Goal: Information Seeking & Learning: Find specific fact

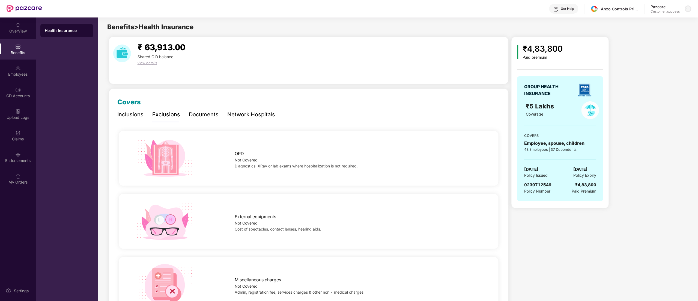
click at [687, 8] on img at bounding box center [688, 9] width 4 height 4
click at [668, 19] on div "Switch to partner view" at bounding box center [662, 21] width 71 height 11
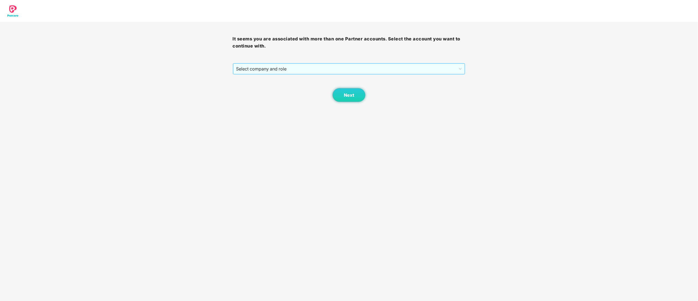
click at [267, 71] on span "Select company and role" at bounding box center [349, 69] width 226 height 10
click at [265, 91] on div "Pazcare - CUSTOMER_SUCCESS" at bounding box center [349, 88] width 233 height 9
click at [351, 93] on span "Next" at bounding box center [349, 94] width 10 height 5
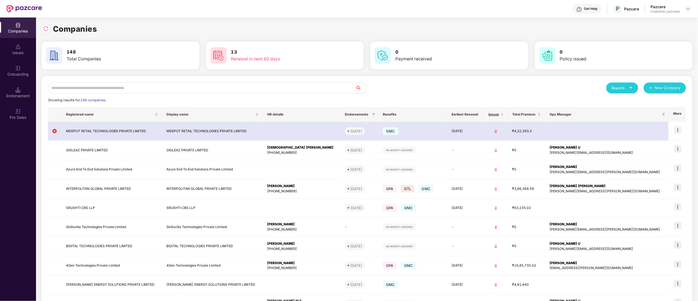
click at [129, 87] on input "text" at bounding box center [201, 87] width 307 height 11
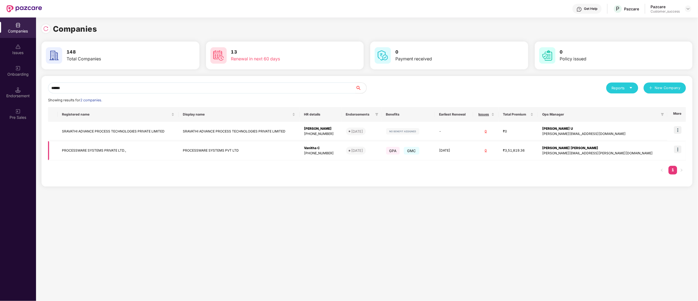
type input "******"
click at [677, 150] on img at bounding box center [678, 149] width 8 height 8
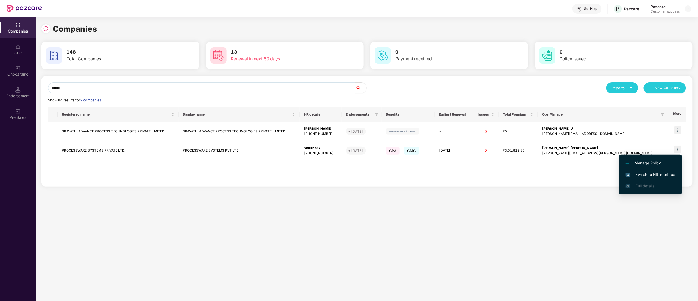
click at [663, 172] on span "Switch to HR interface" at bounding box center [651, 174] width 50 height 6
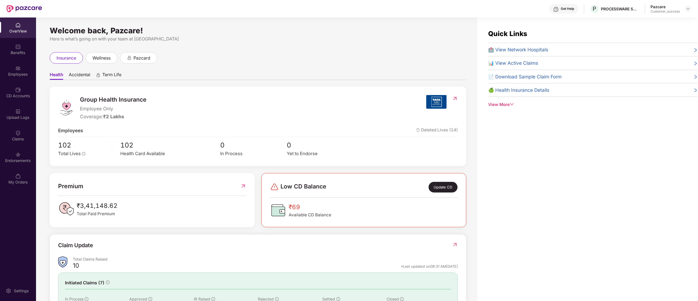
click at [21, 68] on div "Employees" at bounding box center [18, 71] width 36 height 20
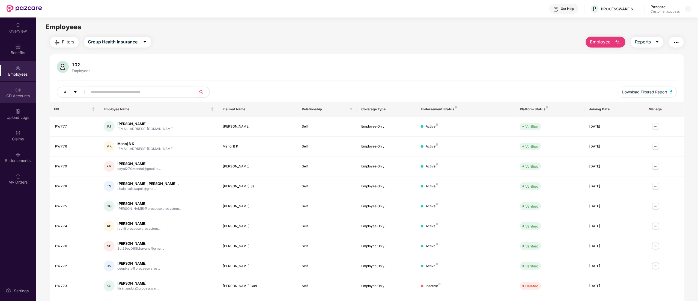
click at [16, 89] on img at bounding box center [17, 89] width 5 height 5
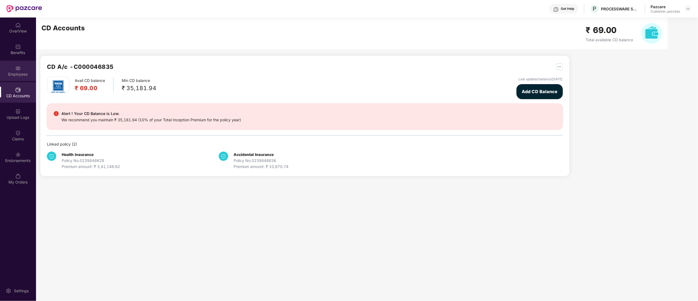
click at [22, 73] on div "Employees" at bounding box center [18, 73] width 36 height 5
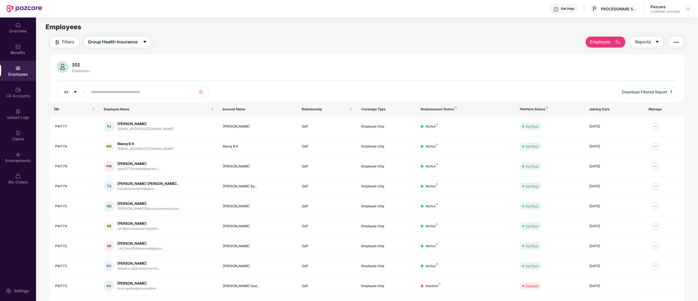
click at [596, 41] on span "Employee" at bounding box center [600, 41] width 20 height 7
click at [602, 52] on li "Add Employee(s)" at bounding box center [617, 56] width 63 height 11
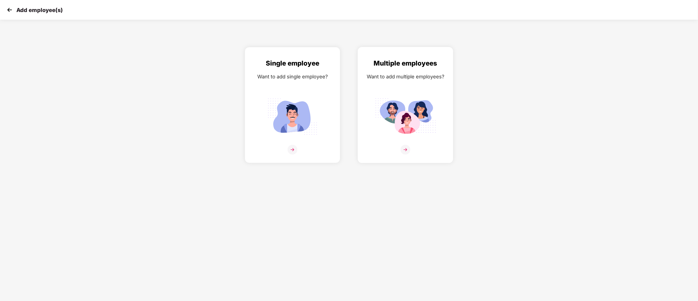
click at [424, 77] on div "Want to add multiple employees?" at bounding box center [405, 77] width 84 height 8
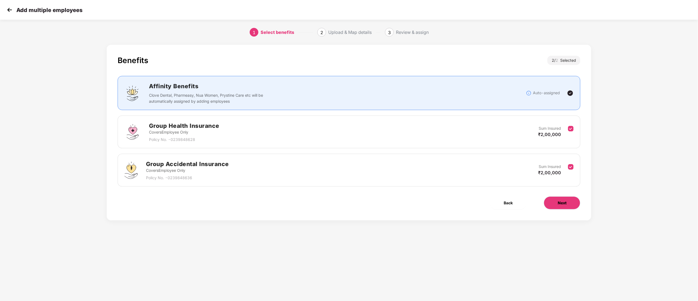
click at [559, 202] on span "Next" at bounding box center [562, 203] width 9 height 6
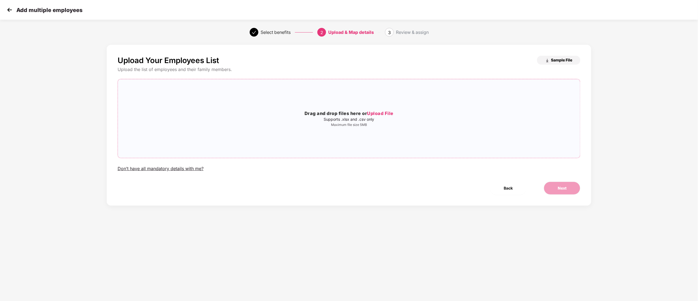
drag, startPoint x: 558, startPoint y: 60, endPoint x: 545, endPoint y: 87, distance: 29.8
click at [558, 61] on span "Sample File" at bounding box center [561, 59] width 21 height 5
click at [378, 114] on span "Upload File" at bounding box center [380, 112] width 26 height 5
click at [562, 184] on button "Next" at bounding box center [562, 187] width 37 height 13
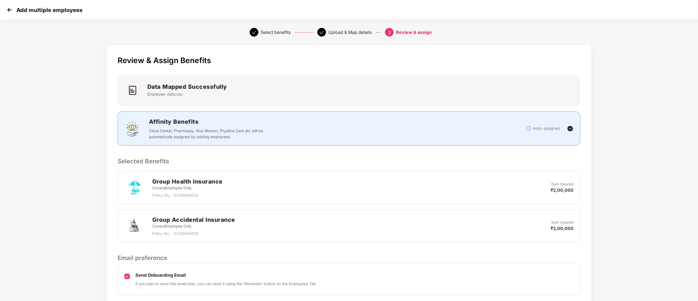
scroll to position [43, 0]
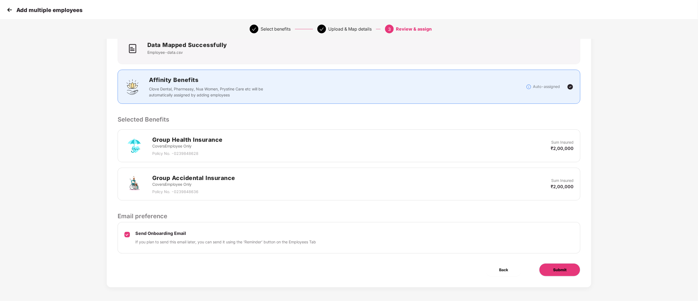
click at [563, 270] on span "Submit" at bounding box center [559, 270] width 13 height 6
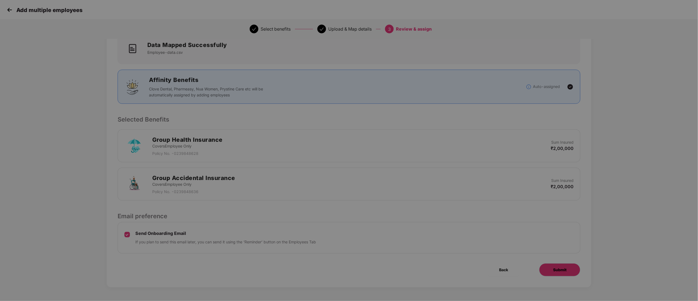
scroll to position [0, 0]
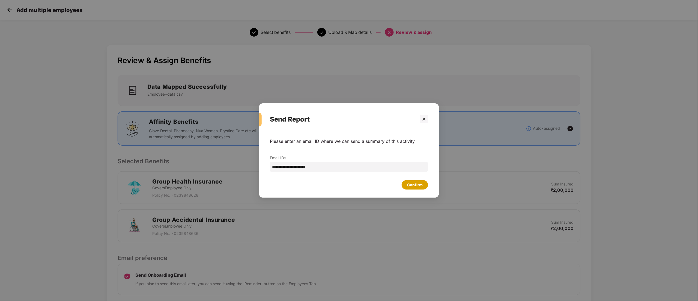
click at [417, 186] on div "Confirm" at bounding box center [415, 185] width 16 height 6
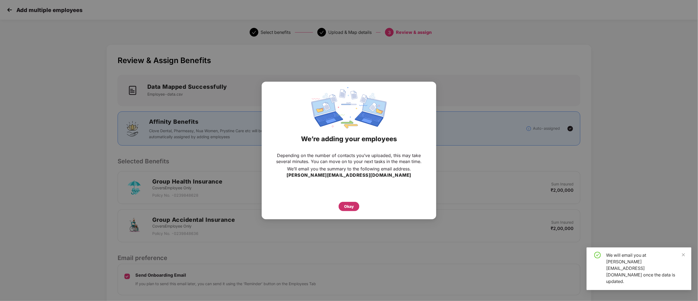
click at [354, 206] on div "Okay" at bounding box center [349, 206] width 21 height 9
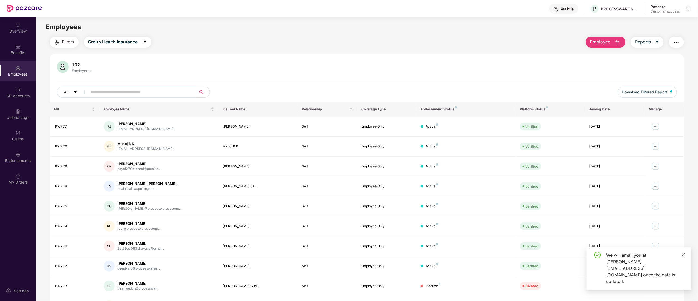
click at [683, 256] on icon "close" at bounding box center [683, 255] width 4 height 4
click at [143, 90] on input "text" at bounding box center [140, 92] width 98 height 8
paste input "*****"
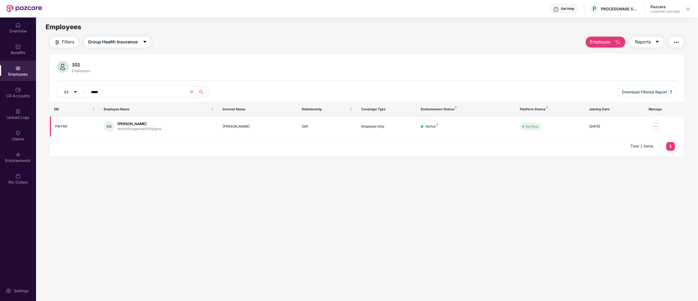
type input "*****"
click at [654, 123] on img at bounding box center [655, 126] width 9 height 9
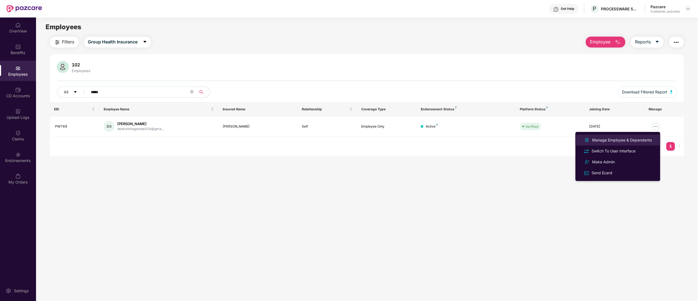
click at [611, 139] on div "Manage Employee & Dependents" at bounding box center [622, 140] width 62 height 6
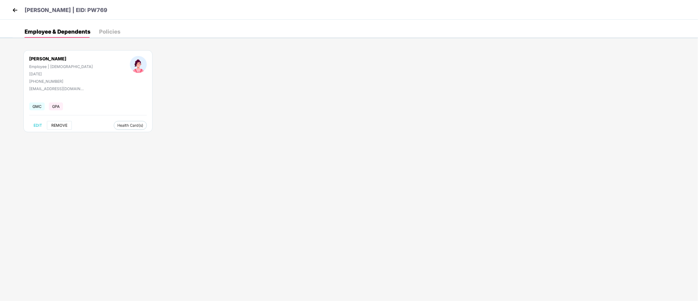
click at [61, 125] on span "REMOVE" at bounding box center [59, 125] width 16 height 4
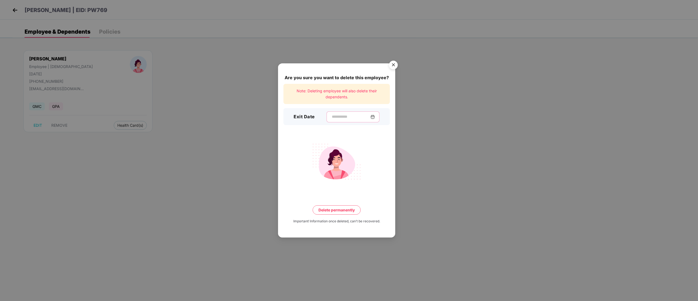
click at [335, 118] on input at bounding box center [350, 117] width 39 height 6
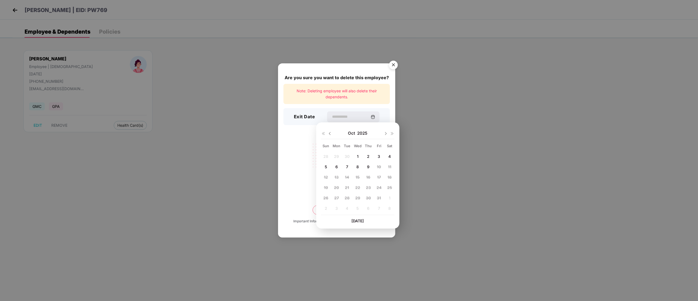
click at [330, 133] on img at bounding box center [330, 133] width 4 height 4
click at [335, 199] on span "29" at bounding box center [336, 197] width 5 height 5
type input "**********"
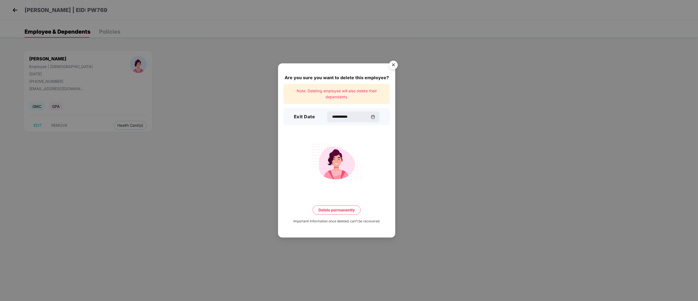
click at [344, 211] on button "Delete permanently" at bounding box center [337, 209] width 48 height 9
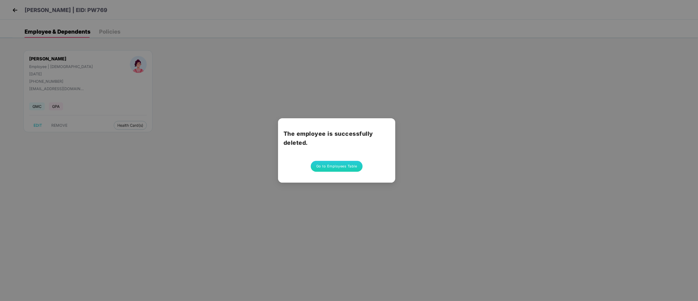
click at [331, 162] on button "Go to Employees Table" at bounding box center [337, 166] width 52 height 11
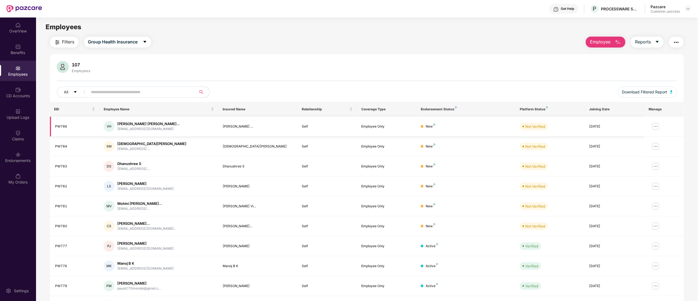
click at [653, 125] on img at bounding box center [655, 126] width 9 height 9
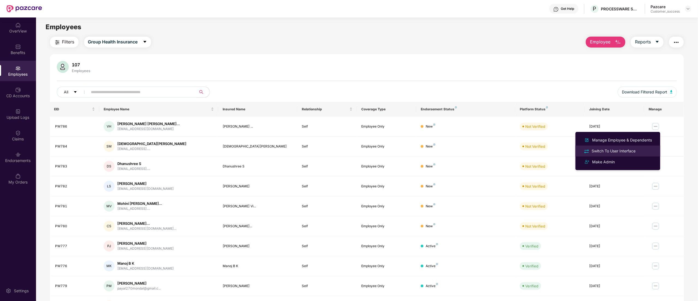
click at [602, 150] on div "Switch To User Interface" at bounding box center [614, 151] width 46 height 6
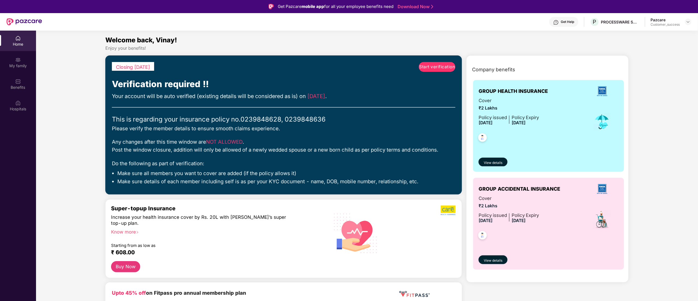
click at [428, 64] on span "Start verification" at bounding box center [437, 67] width 36 height 7
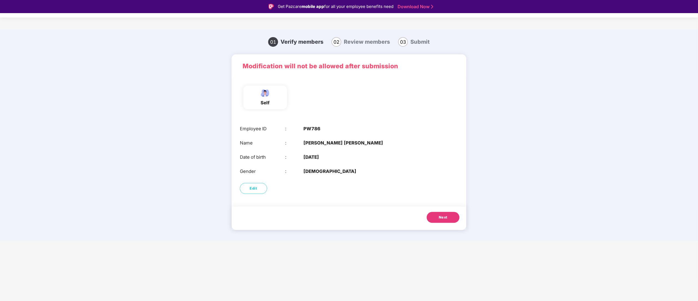
click at [447, 218] on span "Next" at bounding box center [443, 216] width 9 height 5
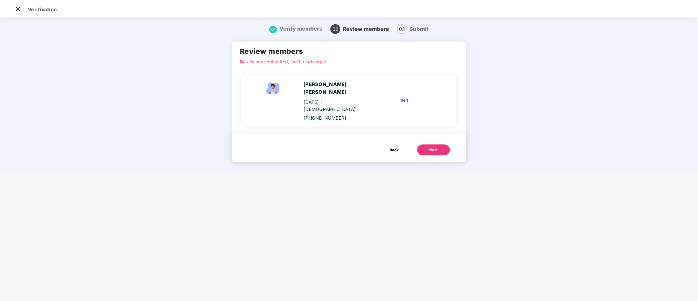
click at [429, 147] on div "Next" at bounding box center [433, 149] width 9 height 5
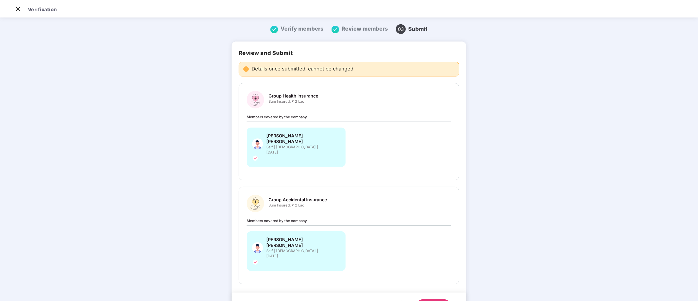
scroll to position [0, 0]
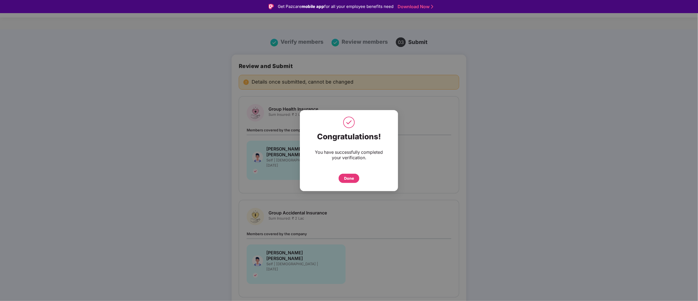
click at [353, 180] on div "Done" at bounding box center [349, 178] width 10 height 6
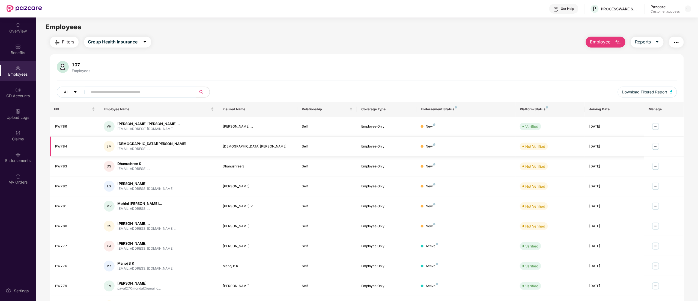
click at [656, 148] on img at bounding box center [655, 146] width 9 height 9
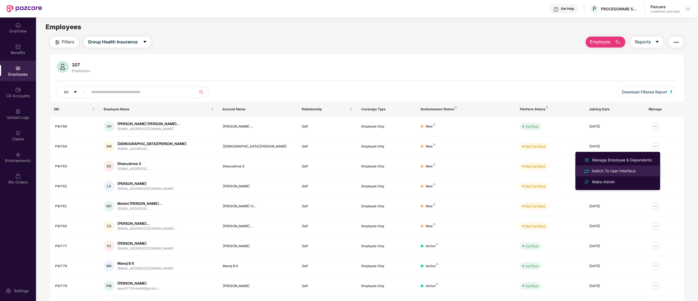
click at [626, 168] on div "Switch To User Interface" at bounding box center [614, 171] width 46 height 6
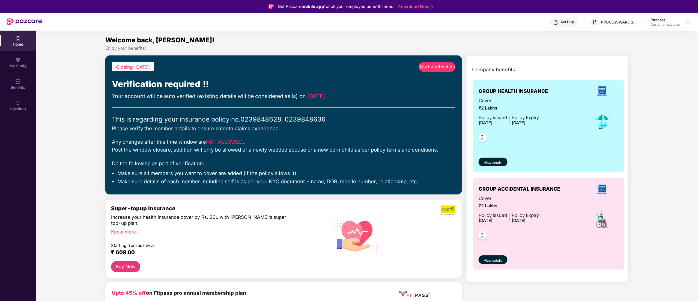
click at [435, 65] on span "Start verification" at bounding box center [437, 67] width 36 height 7
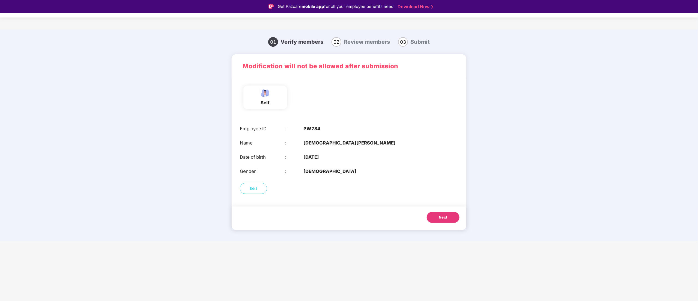
click at [449, 217] on button "Next" at bounding box center [443, 217] width 33 height 11
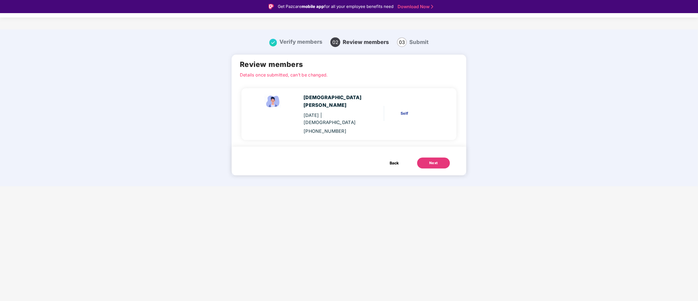
scroll to position [13, 0]
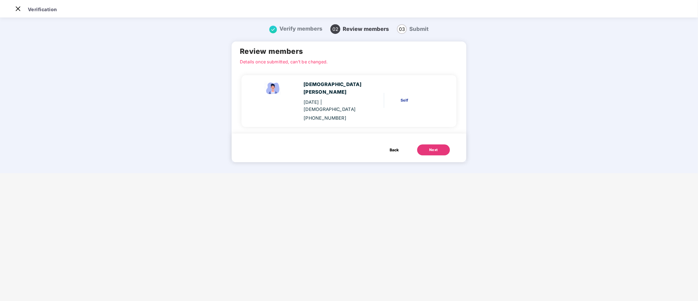
click at [438, 144] on button "Next" at bounding box center [433, 149] width 33 height 11
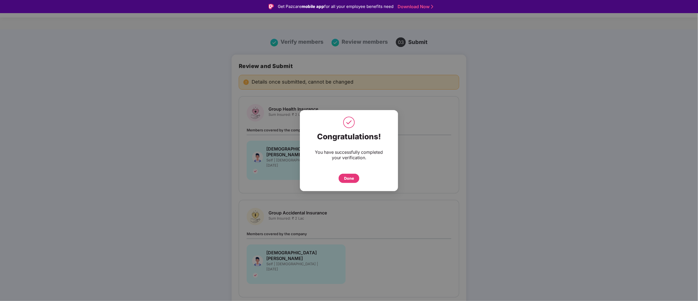
click at [348, 177] on div "Done" at bounding box center [349, 178] width 10 height 6
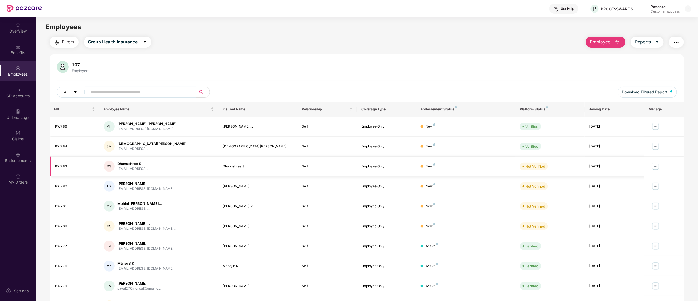
click at [655, 167] on img at bounding box center [655, 166] width 9 height 9
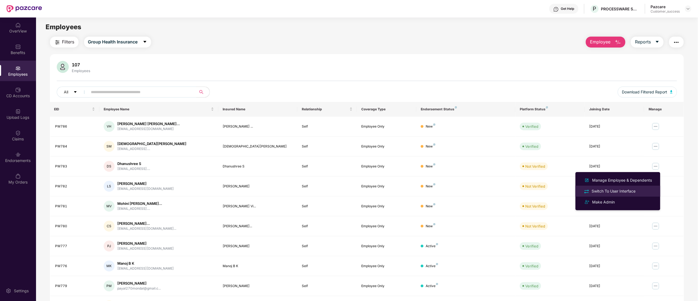
click at [629, 192] on div "Switch To User Interface" at bounding box center [614, 191] width 46 height 6
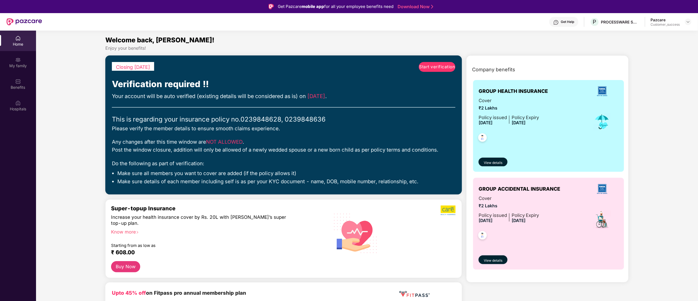
click at [447, 66] on span "Start verification" at bounding box center [437, 67] width 36 height 7
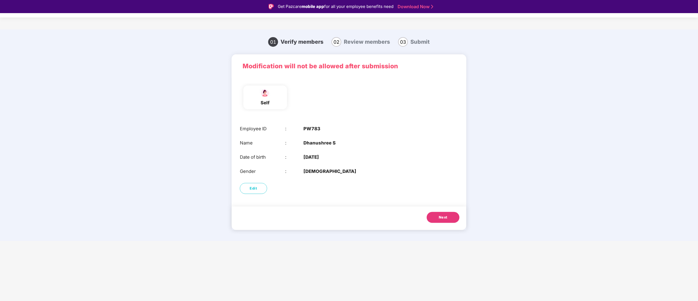
click at [446, 213] on button "Next" at bounding box center [443, 217] width 33 height 11
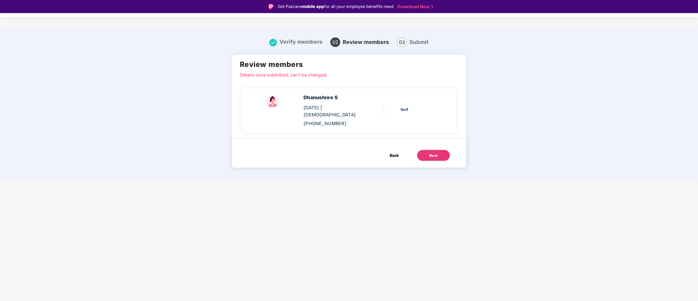
scroll to position [13, 0]
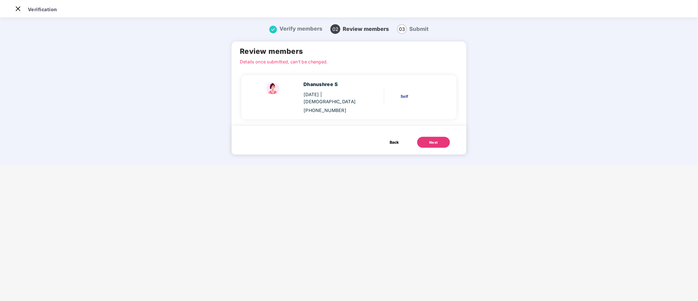
click at [429, 140] on div "Next" at bounding box center [433, 142] width 9 height 5
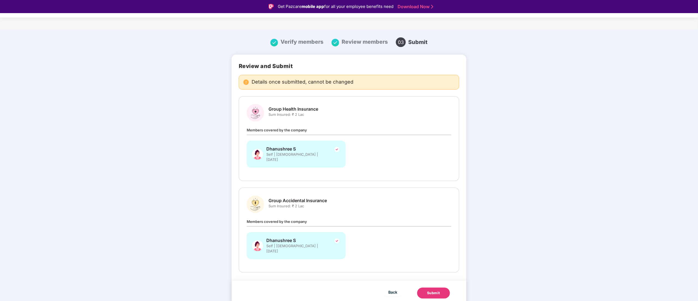
click at [439, 287] on button "Submit" at bounding box center [433, 292] width 33 height 11
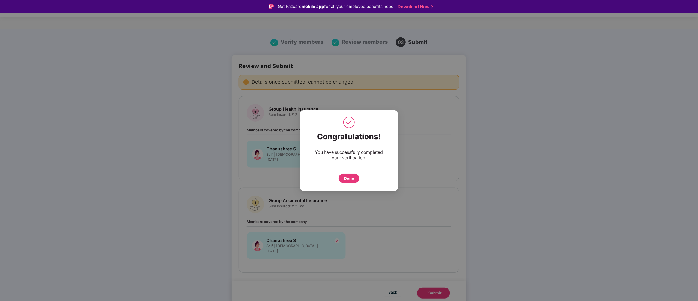
drag, startPoint x: 345, startPoint y: 177, endPoint x: 344, endPoint y: 182, distance: 4.6
click at [345, 178] on div "Done" at bounding box center [349, 178] width 10 height 6
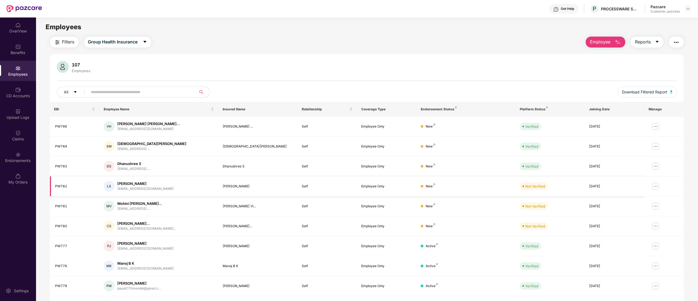
click at [655, 188] on img at bounding box center [655, 186] width 9 height 9
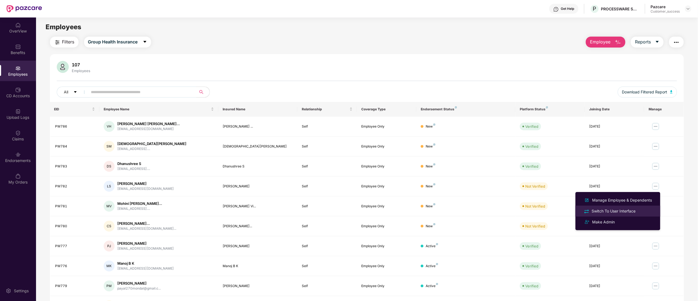
click at [625, 211] on div "Switch To User Interface" at bounding box center [614, 211] width 46 height 6
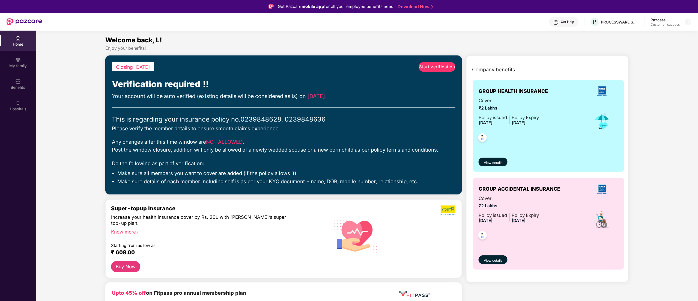
click at [431, 68] on span "Start verification" at bounding box center [437, 67] width 36 height 7
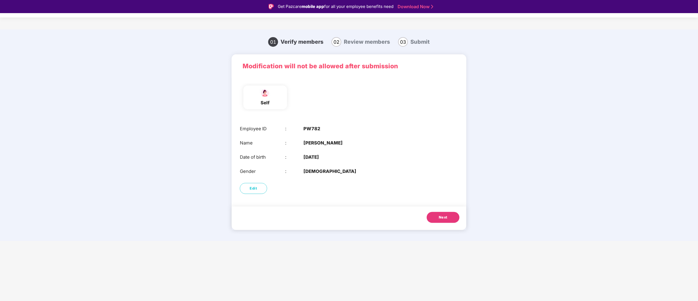
click at [449, 219] on button "Next" at bounding box center [443, 217] width 33 height 11
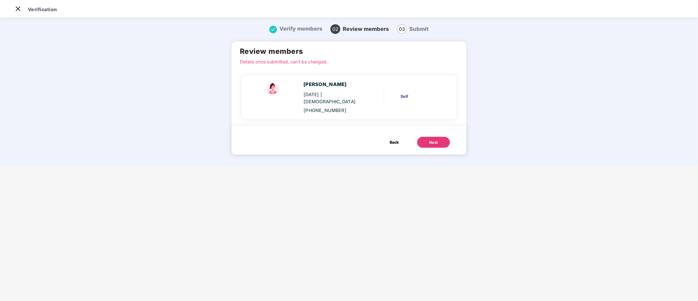
click at [432, 140] on div "Next" at bounding box center [433, 142] width 9 height 5
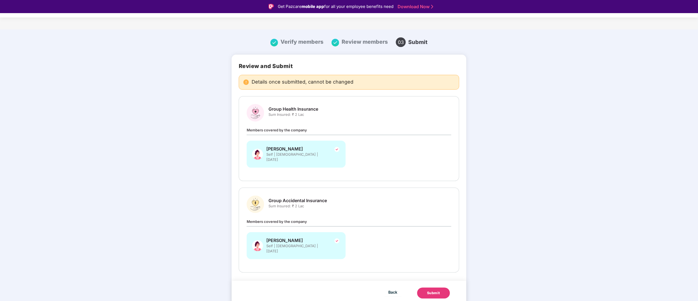
click at [432, 290] on div "Submit" at bounding box center [433, 292] width 13 height 5
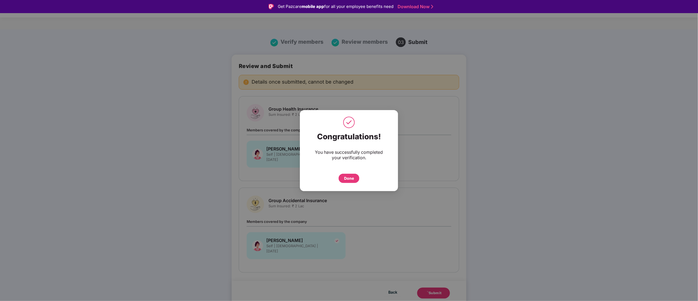
click at [354, 177] on div "Done" at bounding box center [349, 178] width 10 height 6
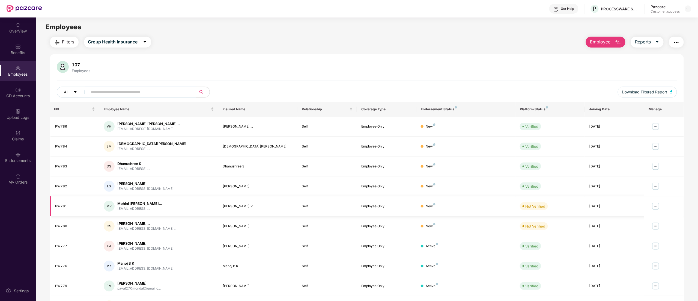
click at [659, 207] on img at bounding box center [655, 206] width 9 height 9
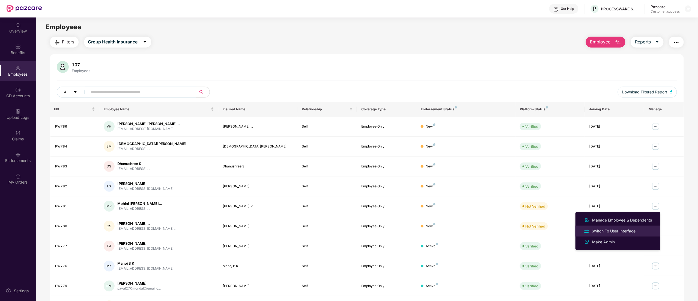
click at [636, 229] on div "Switch To User Interface" at bounding box center [614, 231] width 46 height 6
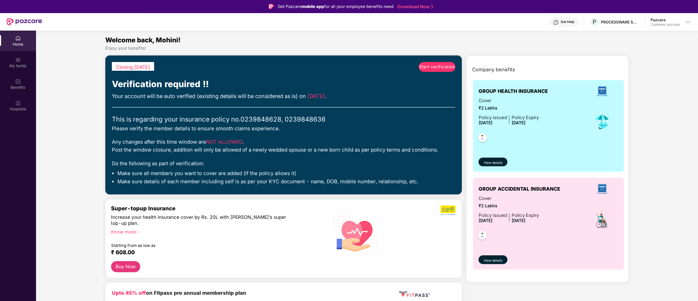
click at [443, 66] on span "Start verification" at bounding box center [437, 67] width 36 height 7
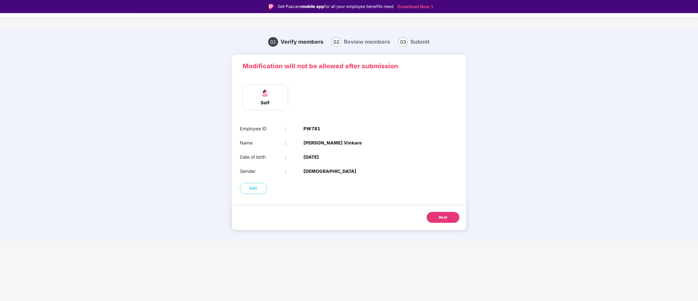
click at [452, 218] on button "Next" at bounding box center [443, 217] width 33 height 11
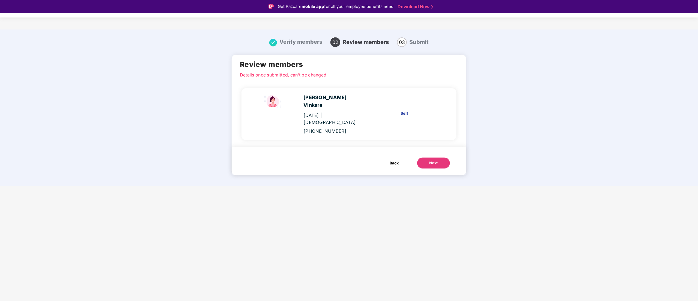
scroll to position [13, 0]
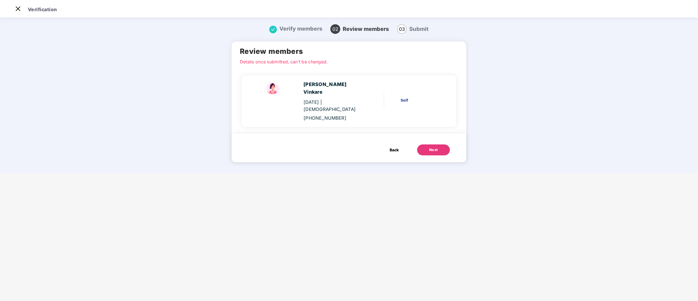
click at [438, 145] on button "Next" at bounding box center [433, 149] width 33 height 11
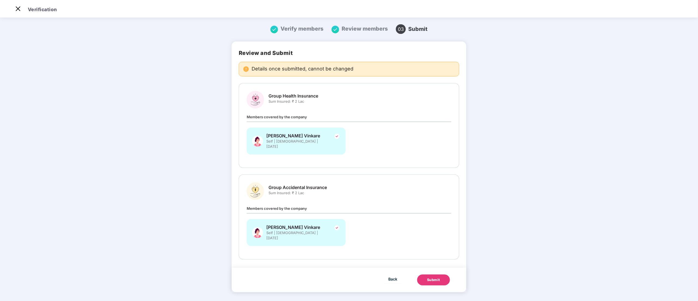
scroll to position [0, 0]
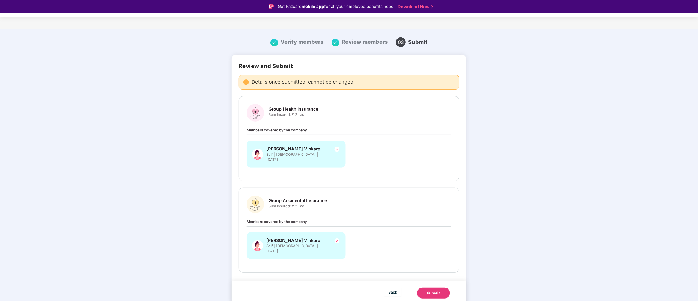
click at [441, 287] on button "Submit" at bounding box center [433, 292] width 33 height 11
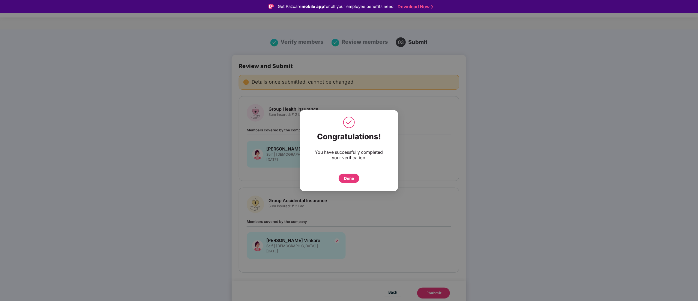
click at [353, 178] on div "Done" at bounding box center [349, 178] width 10 height 6
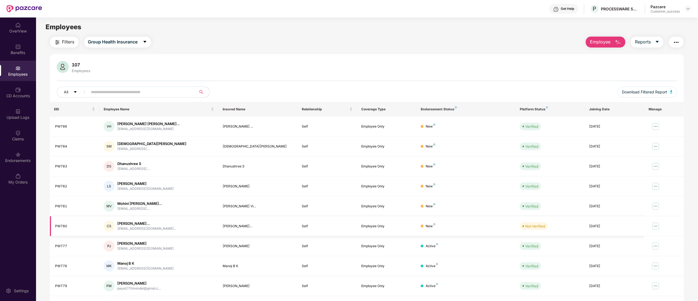
click at [655, 226] on img at bounding box center [655, 226] width 9 height 9
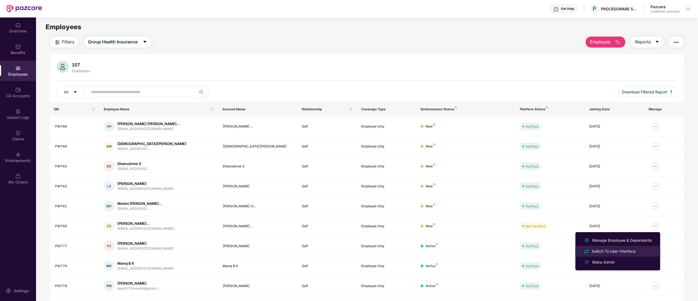
click at [634, 249] on div "Switch To User Interface" at bounding box center [614, 251] width 46 height 6
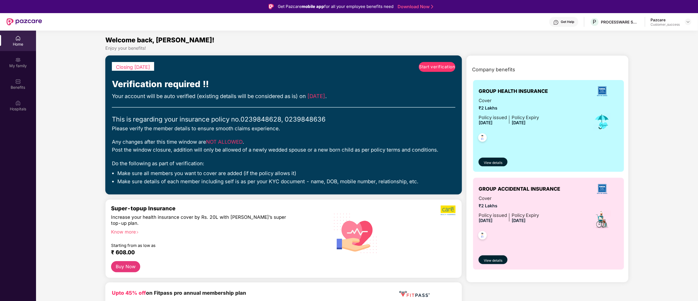
click at [429, 69] on span "Start verification" at bounding box center [437, 67] width 36 height 7
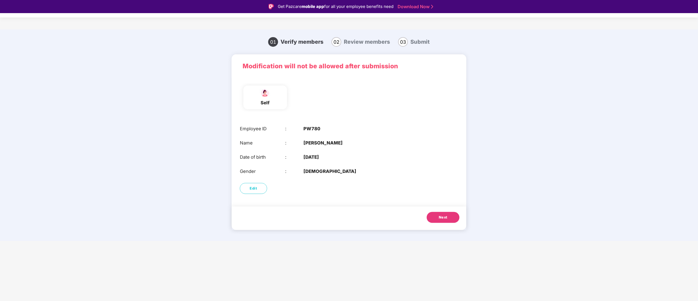
click at [437, 216] on button "Next" at bounding box center [443, 217] width 33 height 11
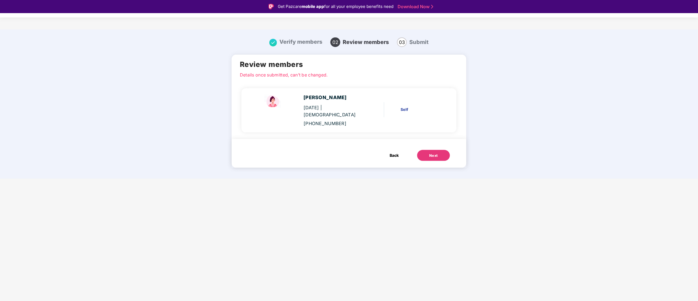
scroll to position [13, 0]
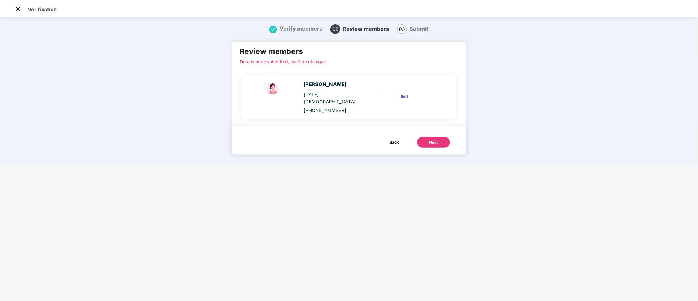
click at [441, 145] on button "Next" at bounding box center [433, 142] width 33 height 11
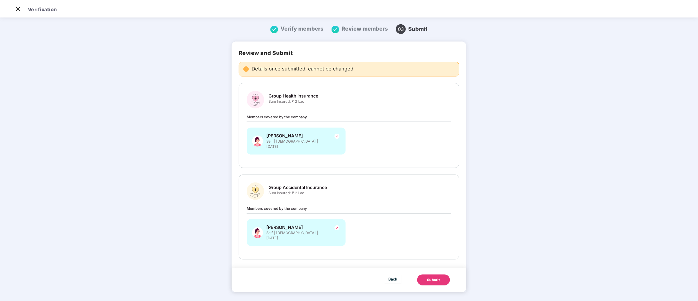
scroll to position [0, 0]
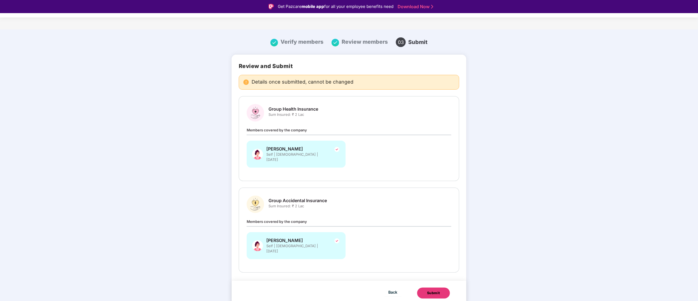
drag, startPoint x: 432, startPoint y: 284, endPoint x: 441, endPoint y: 273, distance: 14.3
click at [432, 290] on div "Submit" at bounding box center [433, 292] width 13 height 5
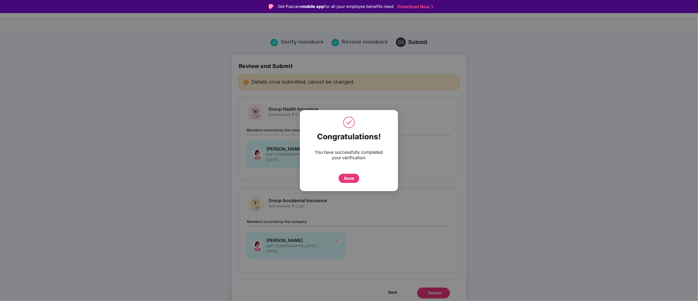
click at [358, 177] on div "Done" at bounding box center [349, 178] width 21 height 9
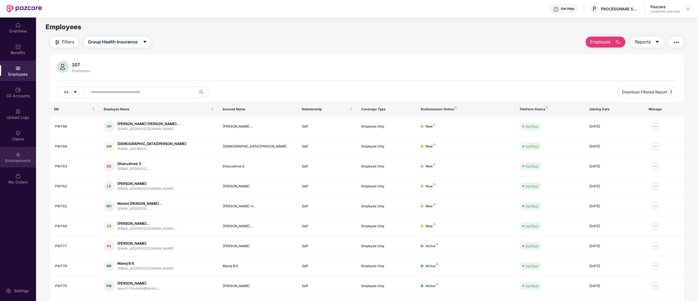
click at [20, 156] on img at bounding box center [17, 154] width 5 height 5
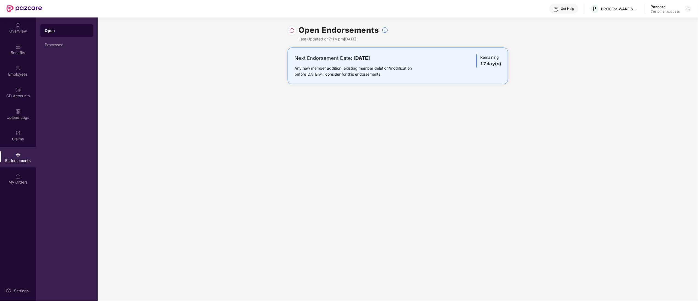
click at [291, 31] on img at bounding box center [291, 30] width 5 height 5
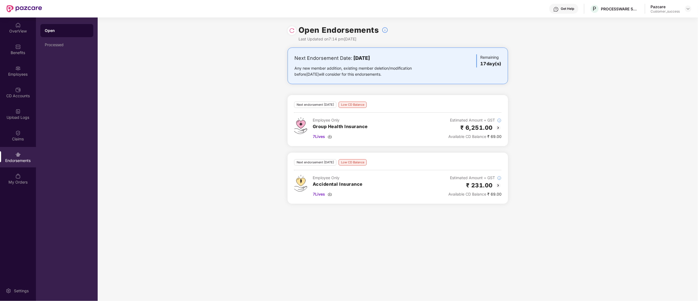
click at [498, 128] on img at bounding box center [498, 127] width 7 height 7
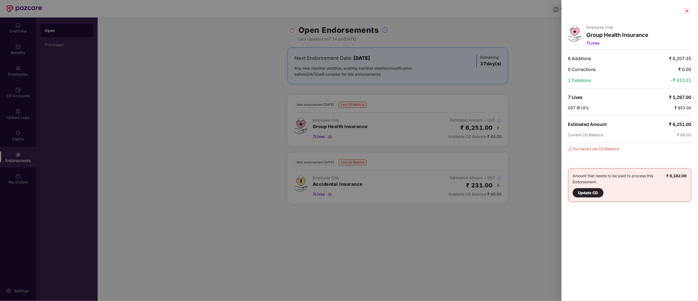
click at [688, 11] on div at bounding box center [687, 11] width 9 height 9
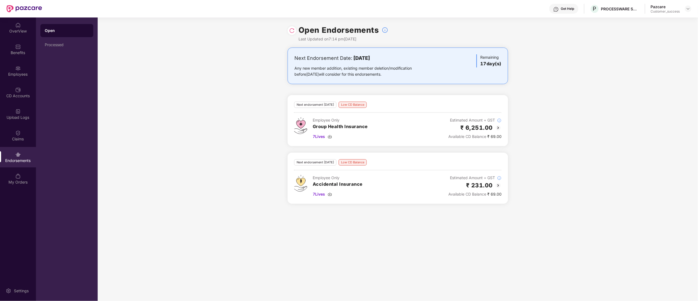
click at [497, 127] on img at bounding box center [498, 127] width 7 height 7
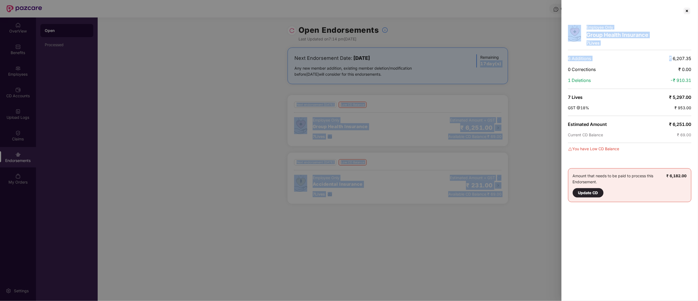
drag, startPoint x: 670, startPoint y: 60, endPoint x: 698, endPoint y: 59, distance: 27.8
click at [698, 59] on html "Get Help P PROCESSWARE SYSTEMS PVT LTD Pazcare Customer_success OverView Benefi…" at bounding box center [349, 150] width 698 height 301
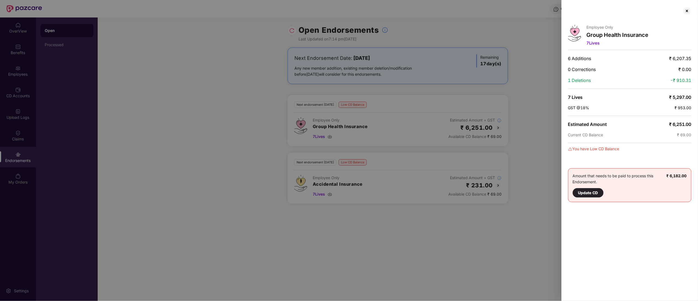
click at [674, 60] on span "₹ 6,207.35" at bounding box center [680, 58] width 22 height 5
drag, startPoint x: 671, startPoint y: 61, endPoint x: 697, endPoint y: 60, distance: 26.2
click at [697, 60] on div "Employee Only Group Health Insurance 7 Lives 6 Additions ₹ 6,207.35 0 Correctio…" at bounding box center [629, 150] width 136 height 301
copy span "6,207.35"
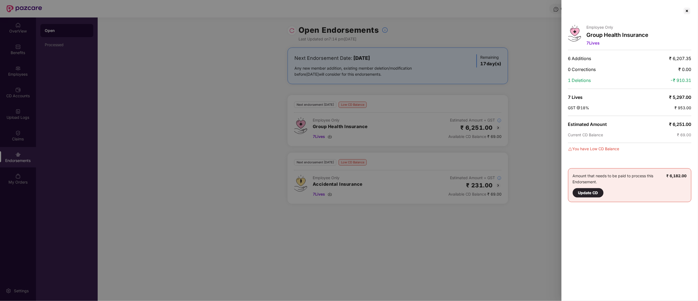
click at [498, 187] on div at bounding box center [349, 150] width 698 height 301
click at [685, 10] on div at bounding box center [687, 11] width 9 height 9
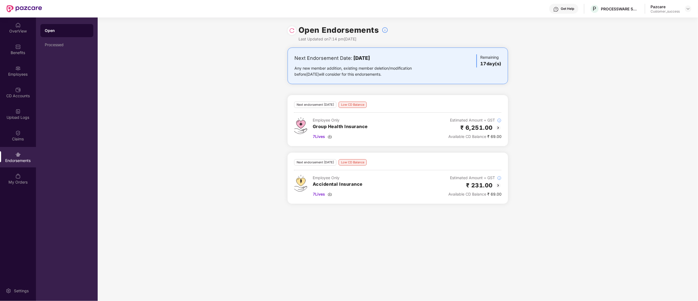
click at [497, 185] on img at bounding box center [498, 185] width 7 height 7
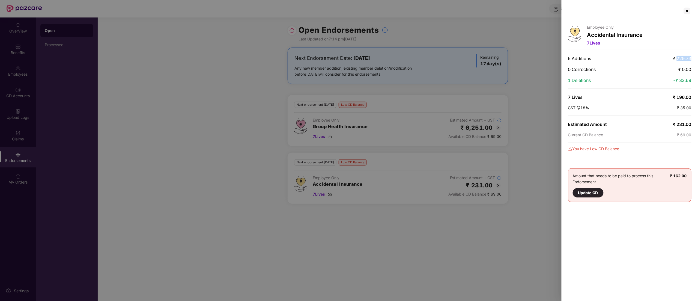
drag, startPoint x: 677, startPoint y: 60, endPoint x: 695, endPoint y: 60, distance: 17.5
click at [695, 60] on div "Employee Only Accidental Insurance 7 Lives 6 Additions ₹ 229.73 0 Corrections ₹…" at bounding box center [629, 150] width 136 height 301
copy span "229.73"
click at [680, 80] on span "-₹ 33.69" at bounding box center [682, 79] width 18 height 5
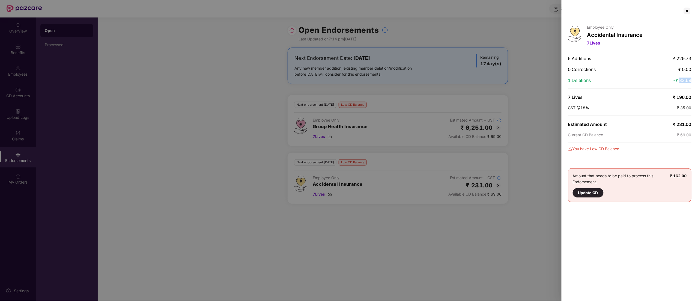
copy span "33.69"
click at [555, 110] on div at bounding box center [349, 150] width 698 height 301
click at [689, 8] on div at bounding box center [687, 11] width 9 height 9
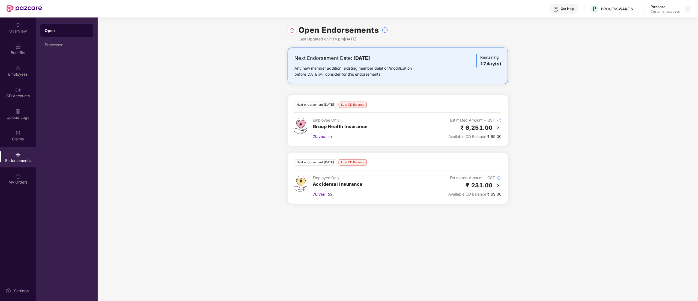
click at [501, 126] on img at bounding box center [498, 127] width 7 height 7
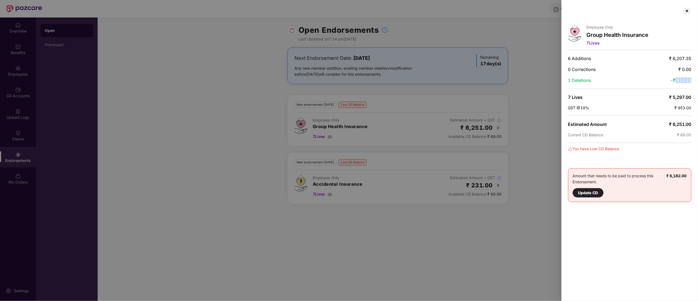
drag, startPoint x: 674, startPoint y: 80, endPoint x: 697, endPoint y: 82, distance: 23.0
click at [697, 82] on div "Employee Only Group Health Insurance 7 Lives 6 Additions ₹ 6,207.35 0 Correctio…" at bounding box center [629, 150] width 136 height 301
copy span "910.31"
